Goal: Check status: Check status

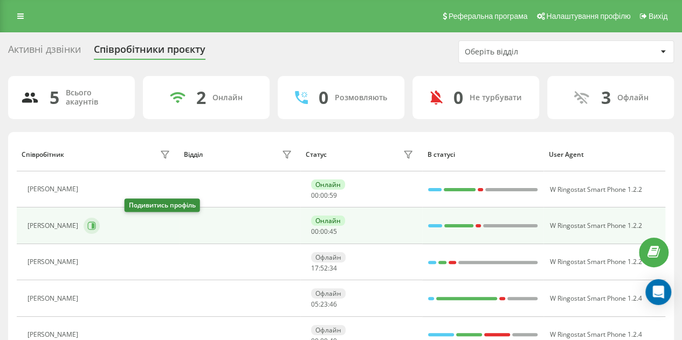
click at [94, 223] on icon at bounding box center [93, 225] width 3 height 5
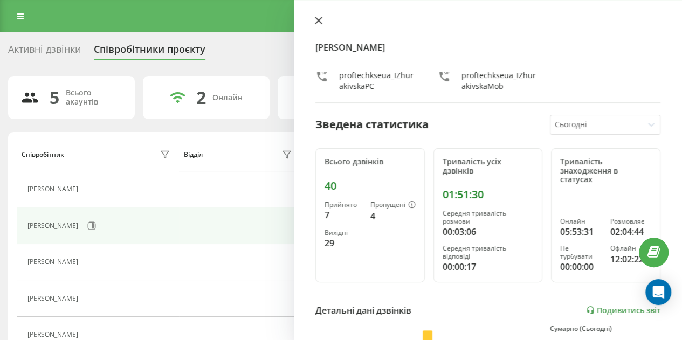
click at [315, 23] on icon at bounding box center [319, 21] width 8 height 8
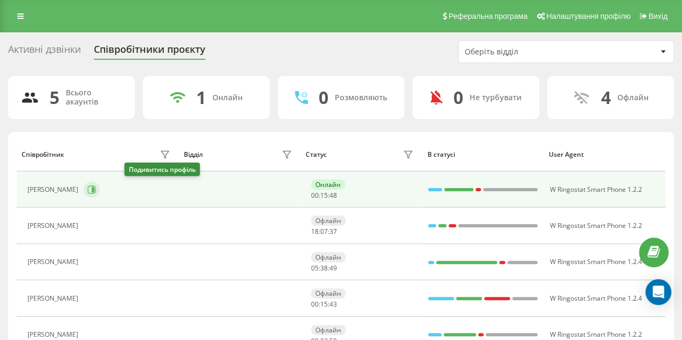
click at [94, 190] on icon at bounding box center [93, 189] width 3 height 5
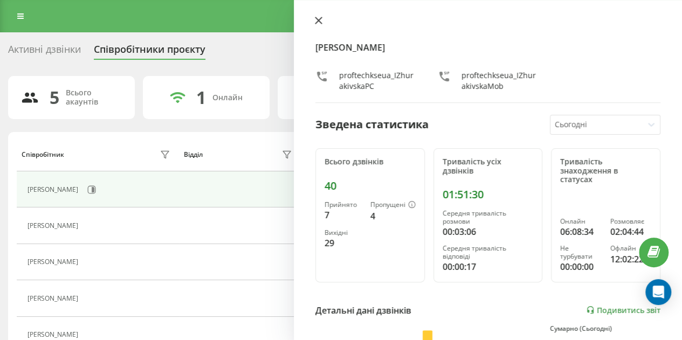
click at [319, 20] on icon at bounding box center [318, 20] width 6 height 6
